Goal: Task Accomplishment & Management: Manage account settings

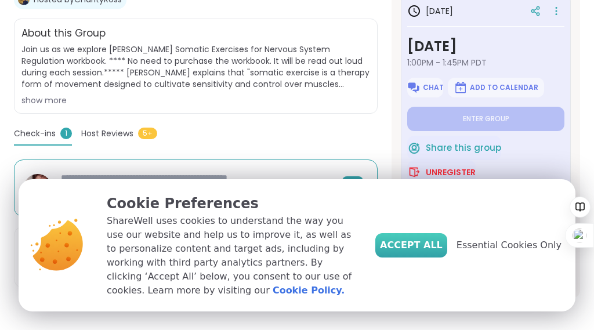
scroll to position [310, 0]
click at [462, 238] on span "Essential Cookies Only" at bounding box center [509, 245] width 105 height 14
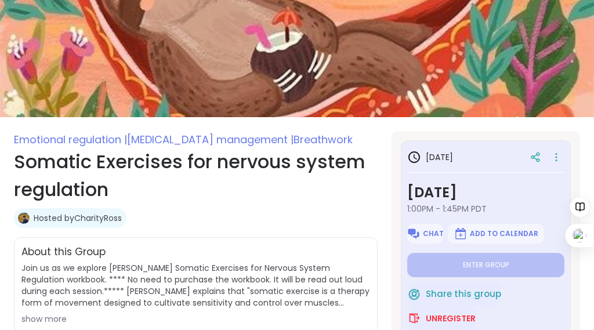
scroll to position [111, 0]
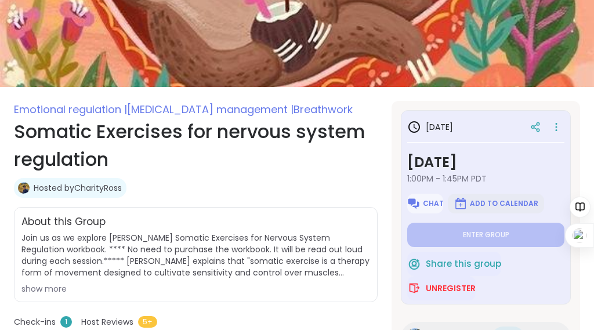
click at [489, 208] on span "Add to Calendar" at bounding box center [504, 203] width 68 height 9
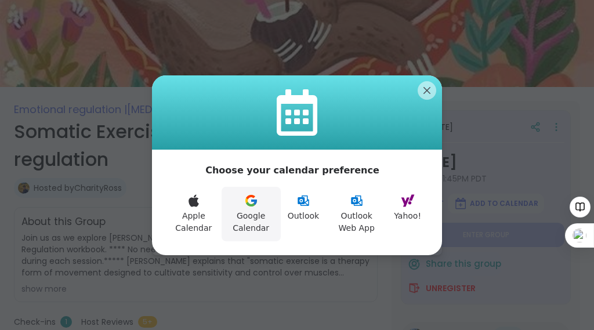
click at [249, 205] on icon at bounding box center [251, 201] width 14 height 14
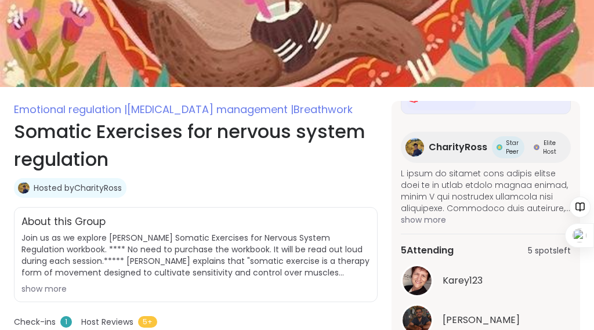
scroll to position [247, 0]
click at [527, 203] on span at bounding box center [486, 191] width 170 height 46
click at [401, 218] on span "show more" at bounding box center [486, 220] width 170 height 12
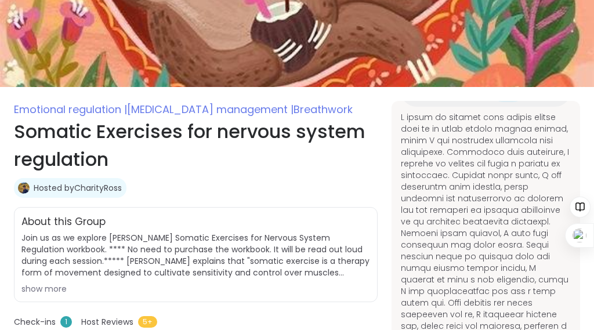
click at [404, 220] on span at bounding box center [486, 331] width 170 height 441
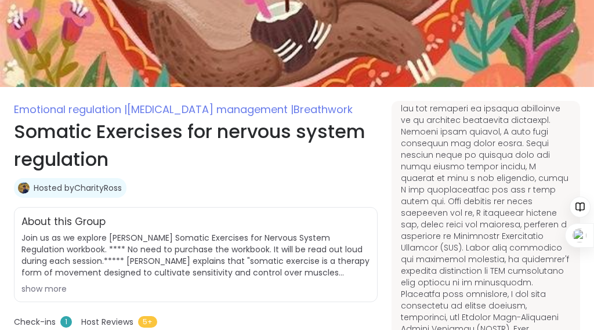
scroll to position [352, 0]
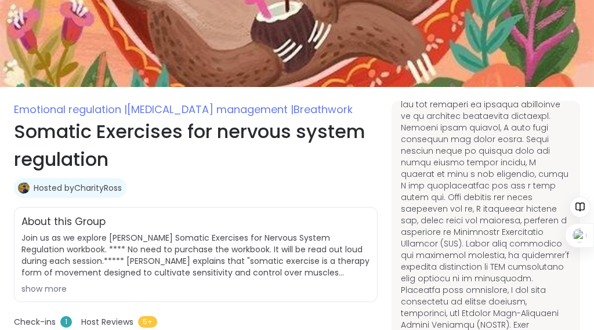
click at [401, 177] on span at bounding box center [486, 226] width 170 height 441
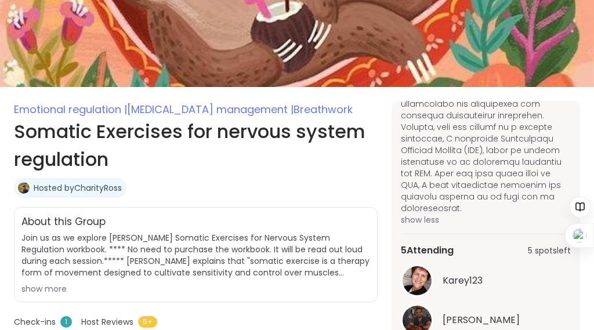
scroll to position [620, 0]
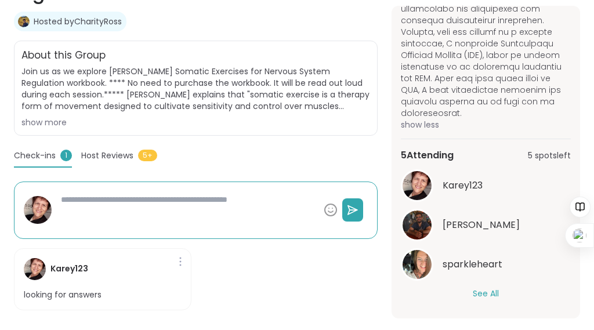
scroll to position [283, 0]
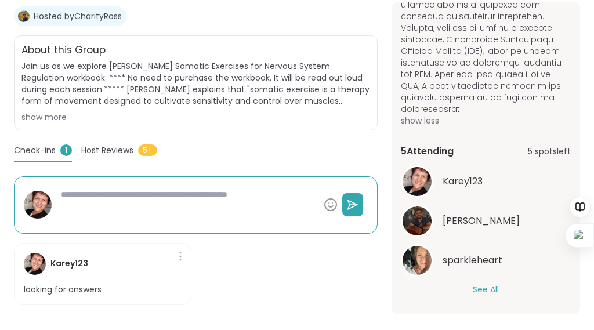
click at [479, 285] on button "See All" at bounding box center [486, 290] width 26 height 12
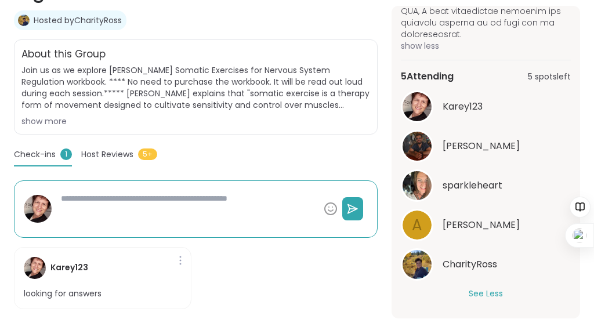
scroll to position [289, 0]
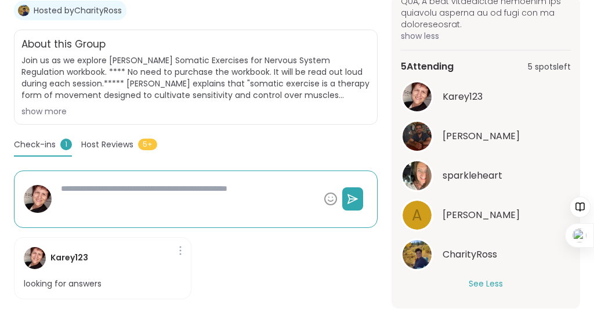
click at [320, 157] on div "Check-ins 1 Host Reviews 5+" at bounding box center [196, 148] width 364 height 18
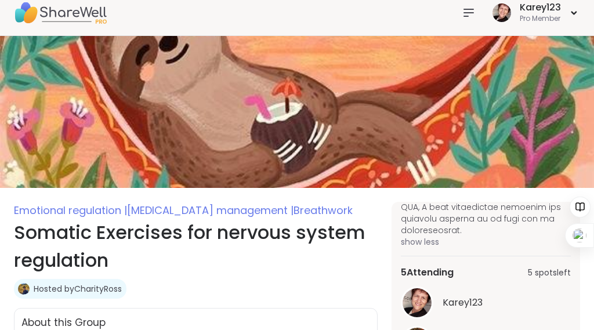
scroll to position [0, 0]
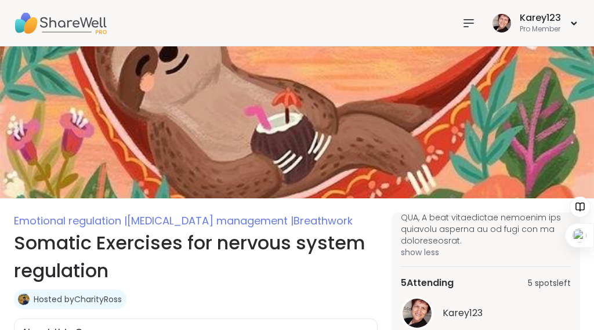
type textarea "*"
